Goal: Check status: Check status

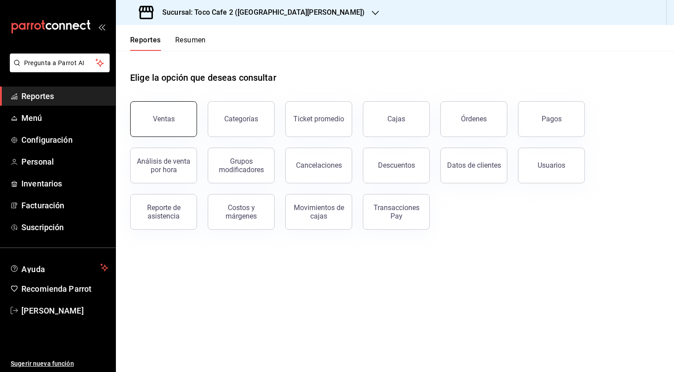
click at [166, 118] on div "Ventas" at bounding box center [164, 119] width 22 height 8
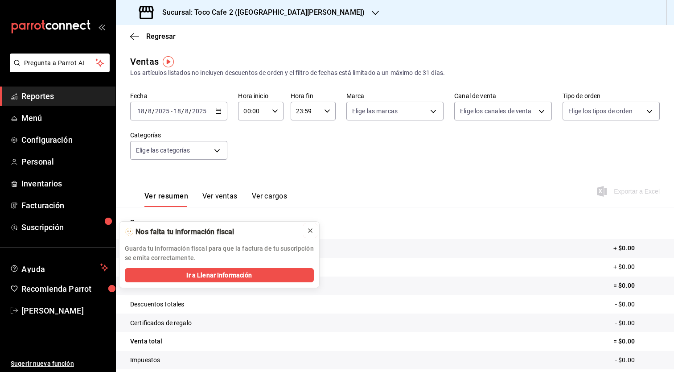
click at [311, 231] on icon at bounding box center [310, 230] width 7 height 7
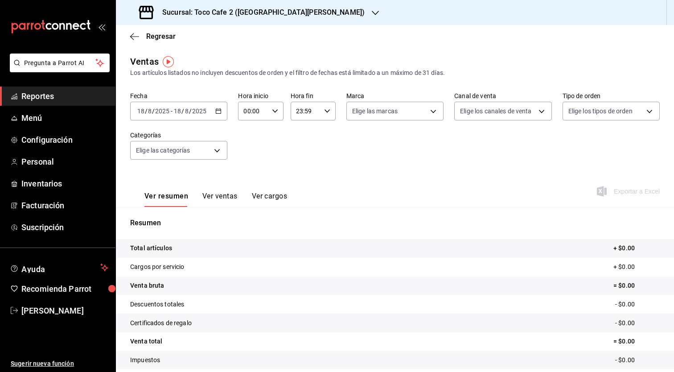
click at [372, 16] on icon "button" at bounding box center [375, 12] width 7 height 7
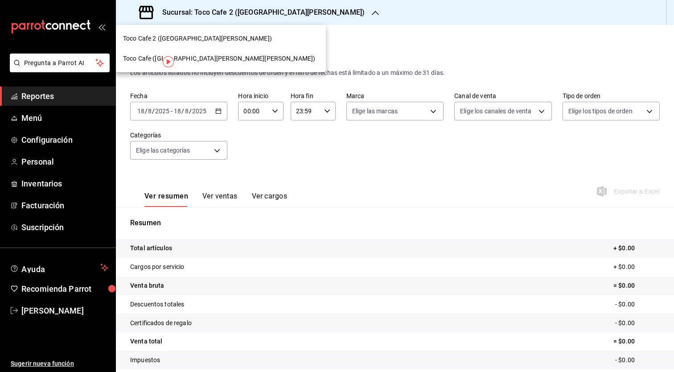
click at [215, 57] on span "Toco Cafe ([GEOGRAPHIC_DATA][PERSON_NAME][PERSON_NAME])" at bounding box center [219, 58] width 192 height 9
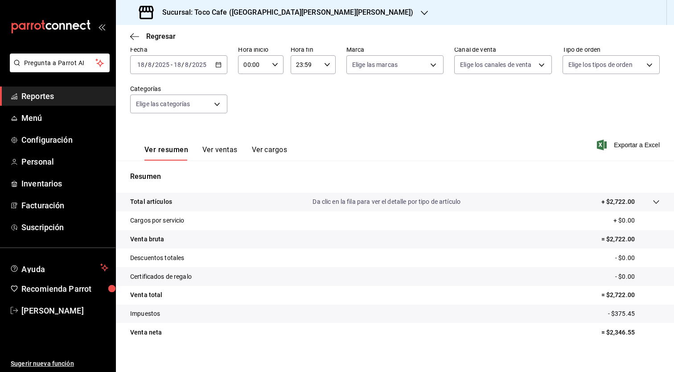
scroll to position [55, 0]
